Goal: Information Seeking & Learning: Compare options

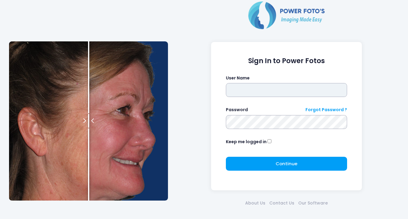
type input "**********"
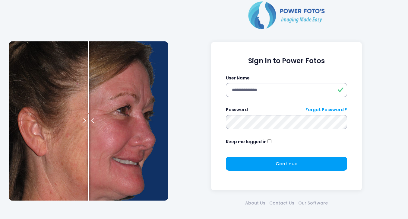
click at [274, 156] on form "**********" at bounding box center [286, 116] width 121 height 118
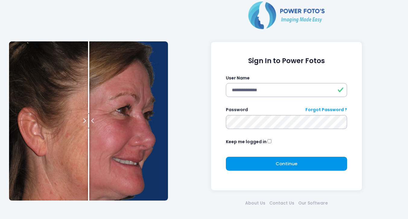
click at [272, 164] on button "Continue Please wait..." at bounding box center [286, 163] width 121 height 14
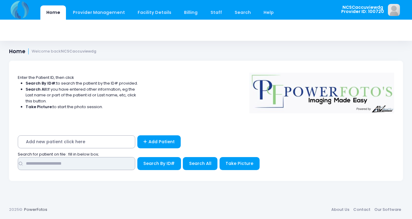
click at [124, 162] on input "text" at bounding box center [77, 163] width 118 height 13
type input "*****"
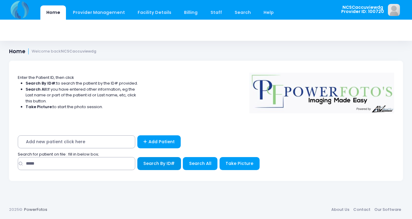
click at [164, 162] on span "Search By ID#" at bounding box center [158, 163] width 31 height 6
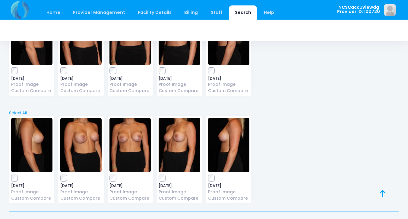
scroll to position [73, 0]
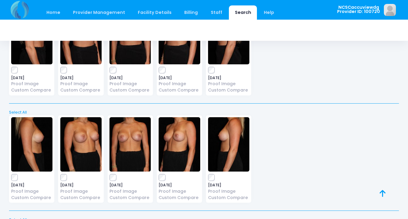
click at [114, 173] on div "2025-05-19 Proof Image Custom Compare" at bounding box center [130, 158] width 45 height 87
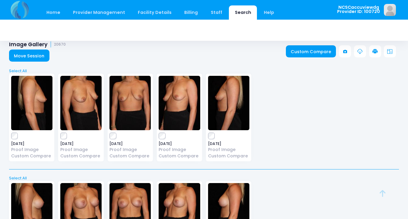
scroll to position [4, 0]
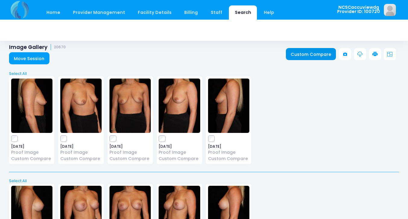
click at [315, 54] on link "Custom Compare" at bounding box center [311, 54] width 50 height 12
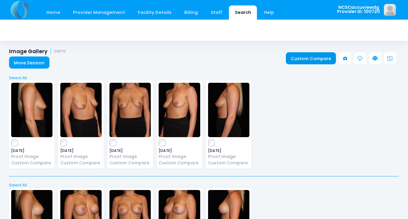
click at [304, 58] on link "Custom Compare" at bounding box center [311, 58] width 50 height 12
click at [328, 58] on link "Custom Compare" at bounding box center [311, 58] width 50 height 12
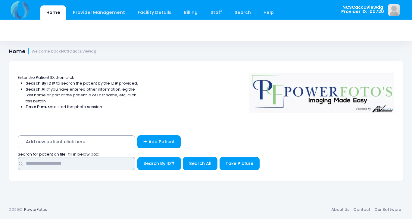
click at [92, 170] on input "text" at bounding box center [77, 163] width 118 height 13
type input "*****"
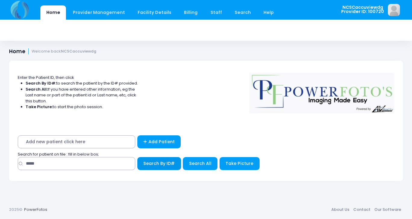
click at [154, 167] on button "Search By ID#" at bounding box center [159, 163] width 44 height 13
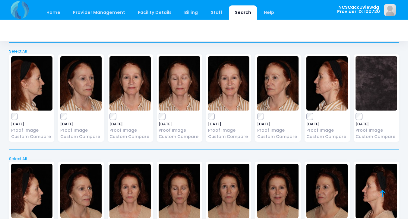
scroll to position [1419, 0]
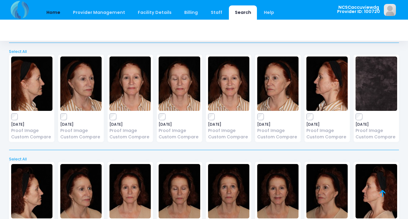
click at [52, 12] on link "Home" at bounding box center [53, 12] width 26 height 14
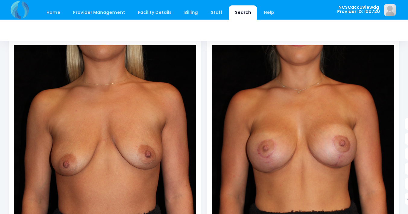
scroll to position [48, 0]
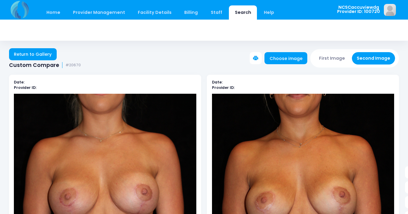
scroll to position [45, 0]
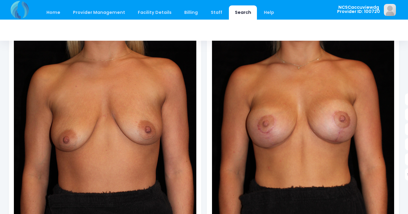
scroll to position [72, 0]
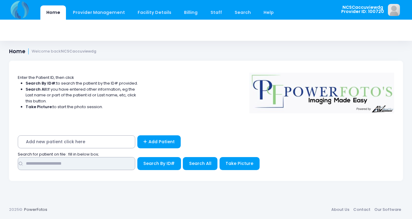
click at [60, 167] on input "text" at bounding box center [77, 163] width 118 height 13
type input "*****"
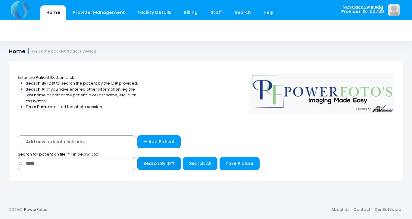
click at [165, 164] on span "Search By ID#" at bounding box center [158, 163] width 31 height 6
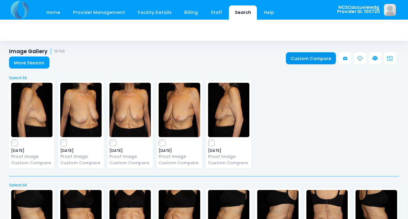
click at [303, 59] on link "Custom Compare" at bounding box center [311, 58] width 50 height 12
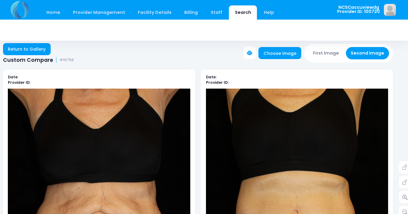
scroll to position [0, 6]
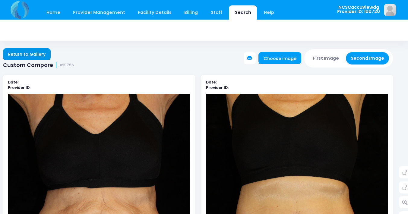
click at [41, 52] on link "Return to Gallery" at bounding box center [27, 54] width 48 height 12
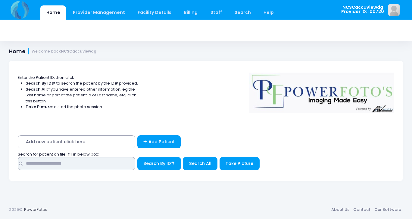
click at [93, 162] on input "text" at bounding box center [77, 163] width 118 height 13
type input "*****"
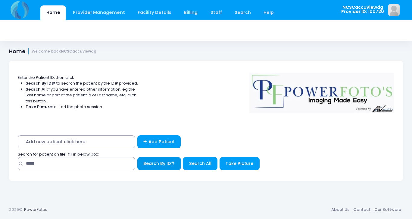
click at [149, 165] on span "Search By ID#" at bounding box center [158, 163] width 31 height 6
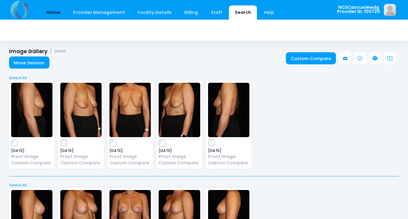
click at [53, 10] on link "Home" at bounding box center [53, 12] width 26 height 14
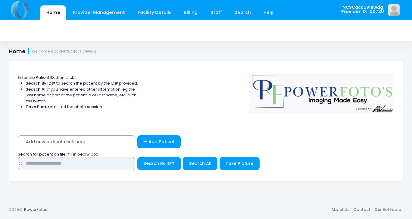
click at [69, 167] on input "text" at bounding box center [77, 163] width 118 height 13
type input "*****"
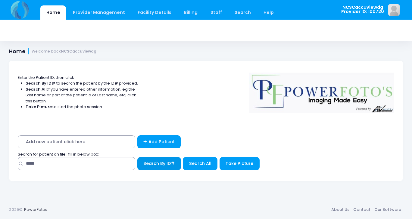
click at [153, 169] on button "Search By ID#" at bounding box center [159, 163] width 44 height 13
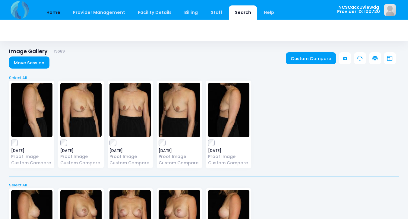
click at [55, 10] on link "Home" at bounding box center [53, 12] width 26 height 14
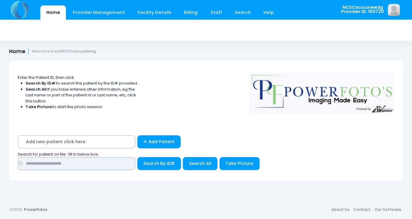
click at [55, 166] on input "text" at bounding box center [77, 163] width 118 height 13
type input "*****"
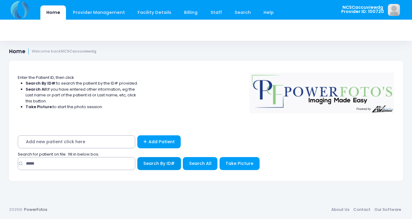
click at [143, 167] on button "Search By ID#" at bounding box center [159, 163] width 44 height 13
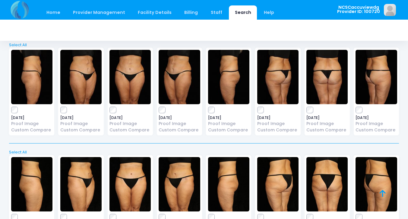
scroll to position [50, 0]
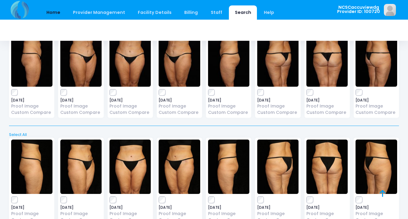
click at [54, 14] on link "Home" at bounding box center [53, 12] width 26 height 14
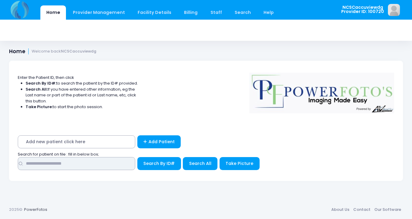
click at [44, 162] on input "text" at bounding box center [77, 163] width 118 height 13
type input "*****"
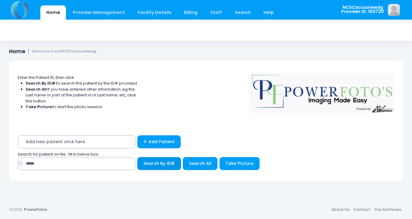
click at [146, 163] on span "Search By ID#" at bounding box center [158, 163] width 31 height 6
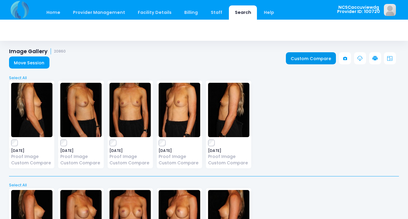
click at [309, 59] on link "Custom Compare" at bounding box center [311, 58] width 50 height 12
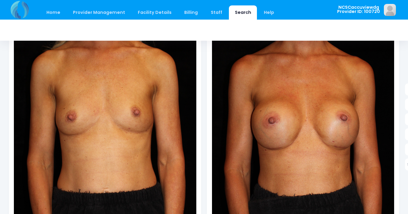
scroll to position [83, 0]
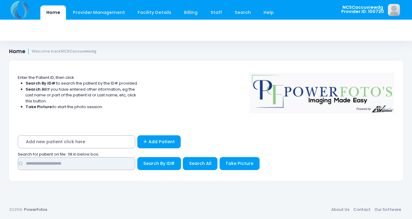
drag, startPoint x: 52, startPoint y: 166, endPoint x: 25, endPoint y: 163, distance: 26.4
click at [25, 163] on input "text" at bounding box center [77, 163] width 118 height 13
type input "****"
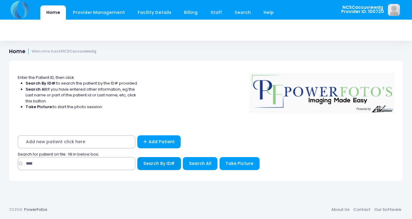
click at [146, 164] on span "Search By ID#" at bounding box center [158, 163] width 31 height 6
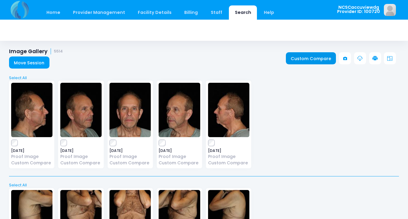
click at [311, 58] on link "Custom Compare" at bounding box center [311, 58] width 50 height 12
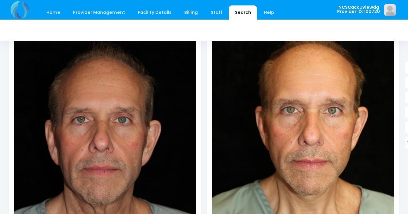
scroll to position [105, 0]
click at [56, 8] on link "Home" at bounding box center [53, 12] width 26 height 14
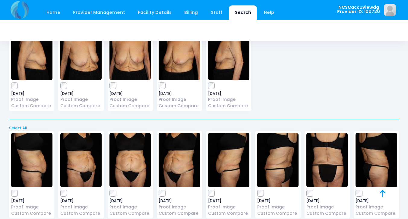
scroll to position [44, 0]
